Goal: Task Accomplishment & Management: Complete application form

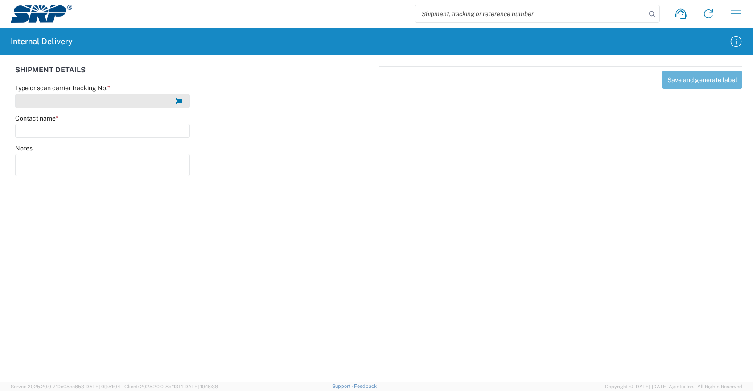
click at [35, 101] on input "Type or scan carrier tracking No. *" at bounding box center [102, 101] width 175 height 14
type input "CGarcia093025D"
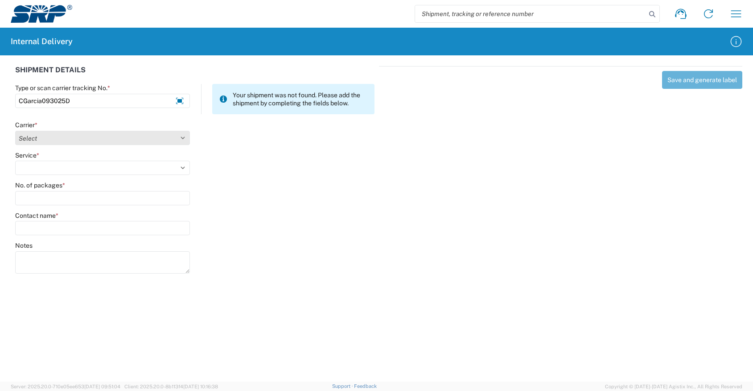
click at [61, 139] on select "Select Amazon Logistics ATI Trucking BC Dimerco Logistics Empire Southwest FedE…" at bounding box center [102, 138] width 175 height 14
select select "18713"
click at [15, 131] on select "Select Amazon Logistics ATI Trucking BC Dimerco Logistics Empire Southwest FedE…" at bounding box center [102, 138] width 175 height 14
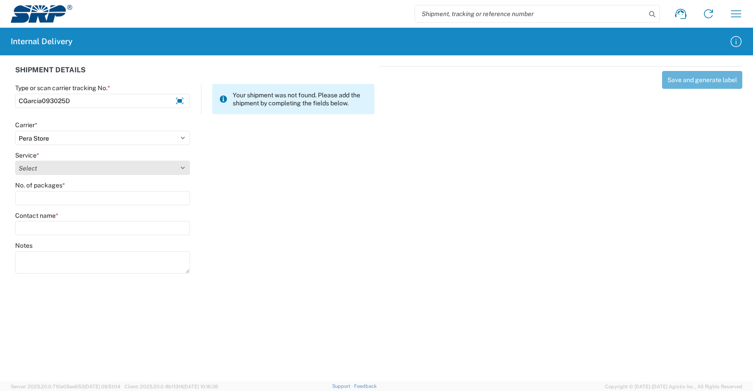
click at [32, 165] on select "Select Ground Inter-Office" at bounding box center [102, 168] width 175 height 14
select select "35763"
click at [15, 161] on select "Select Ground Inter-Office" at bounding box center [102, 168] width 175 height 14
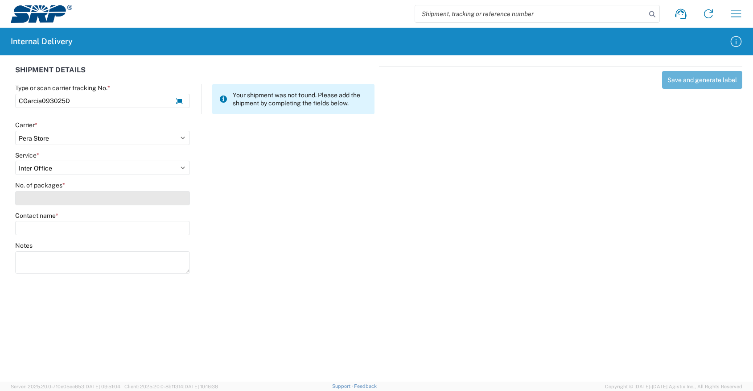
click at [33, 197] on input "No. of packages *" at bounding box center [102, 198] width 175 height 14
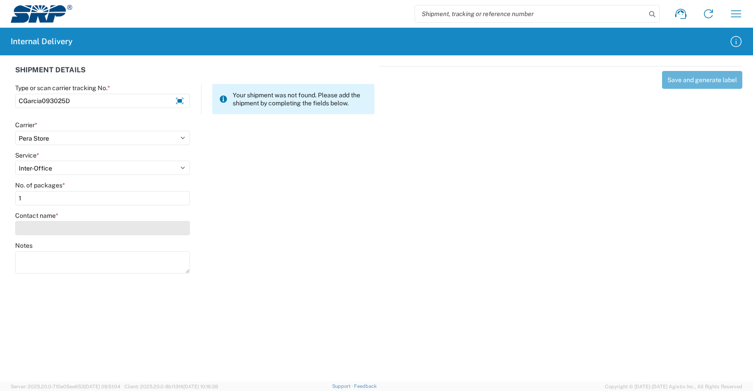
type input "1"
click at [28, 225] on input "Contact name *" at bounding box center [102, 228] width 175 height 14
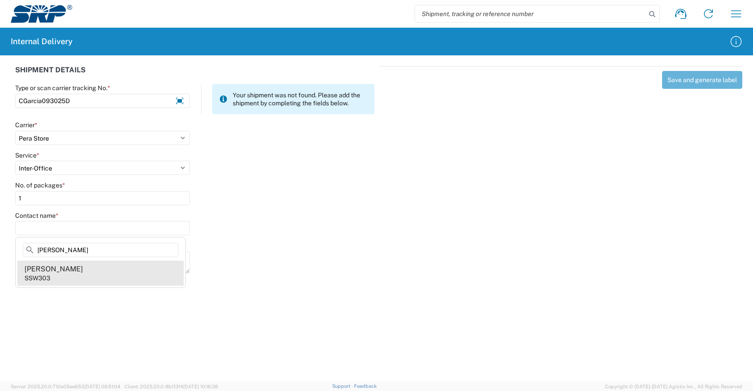
type input "[PERSON_NAME]"
click at [47, 274] on div "SSW303" at bounding box center [38, 278] width 26 height 8
type input "[PERSON_NAME]"
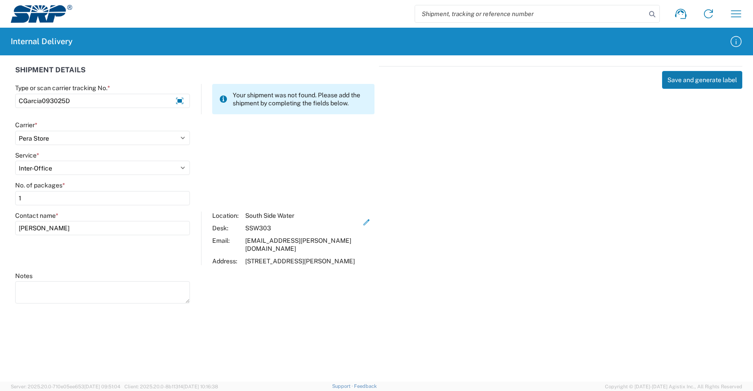
click at [686, 81] on button "Save and generate label" at bounding box center [702, 80] width 80 height 18
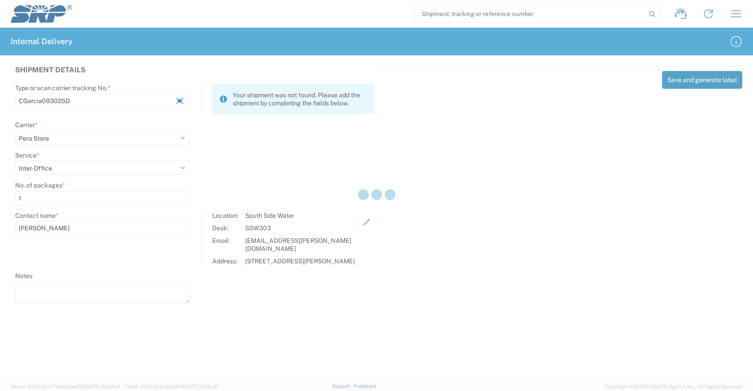
select select
